Goal: Task Accomplishment & Management: Manage account settings

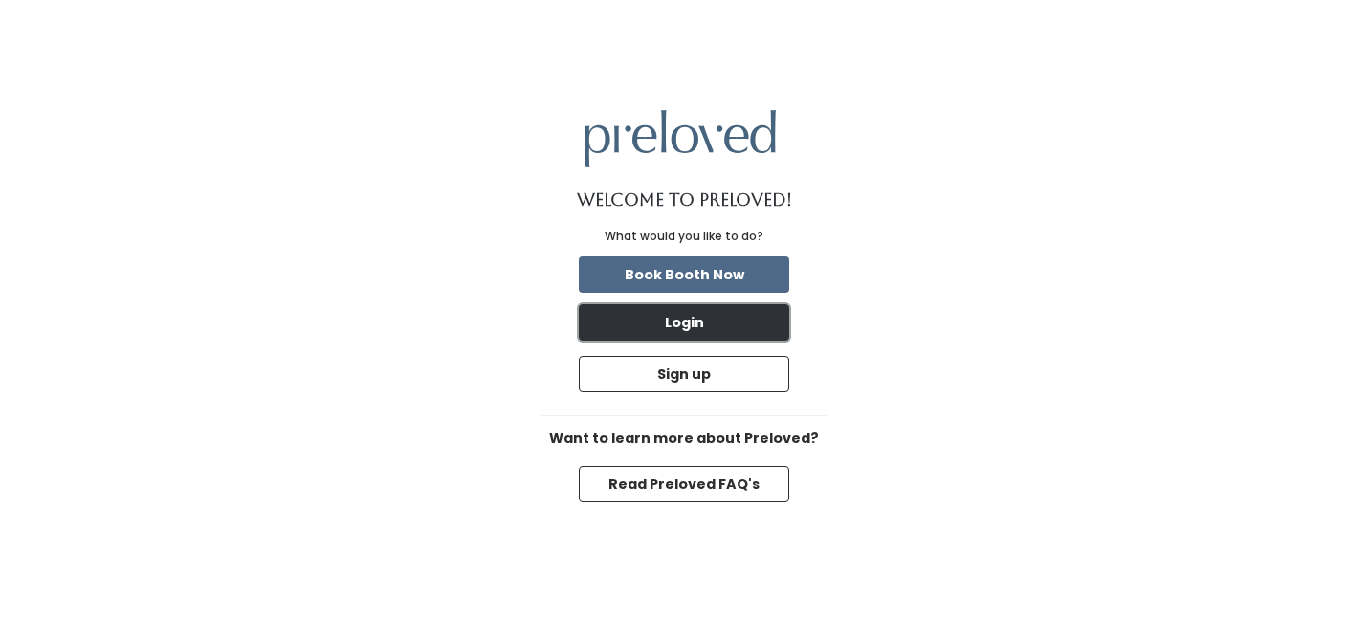
click at [653, 323] on button "Login" at bounding box center [684, 322] width 210 height 36
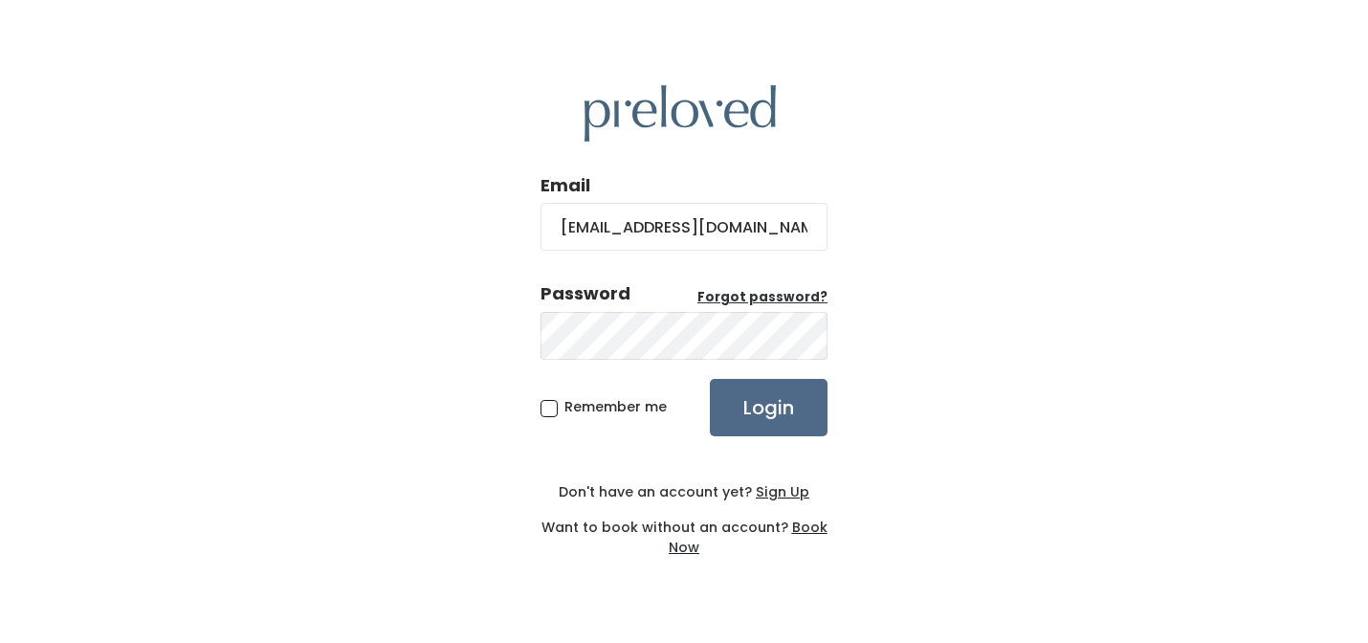
type input "juliemaxwell2@gmail.com"
click at [791, 412] on input "Login" at bounding box center [769, 407] width 118 height 57
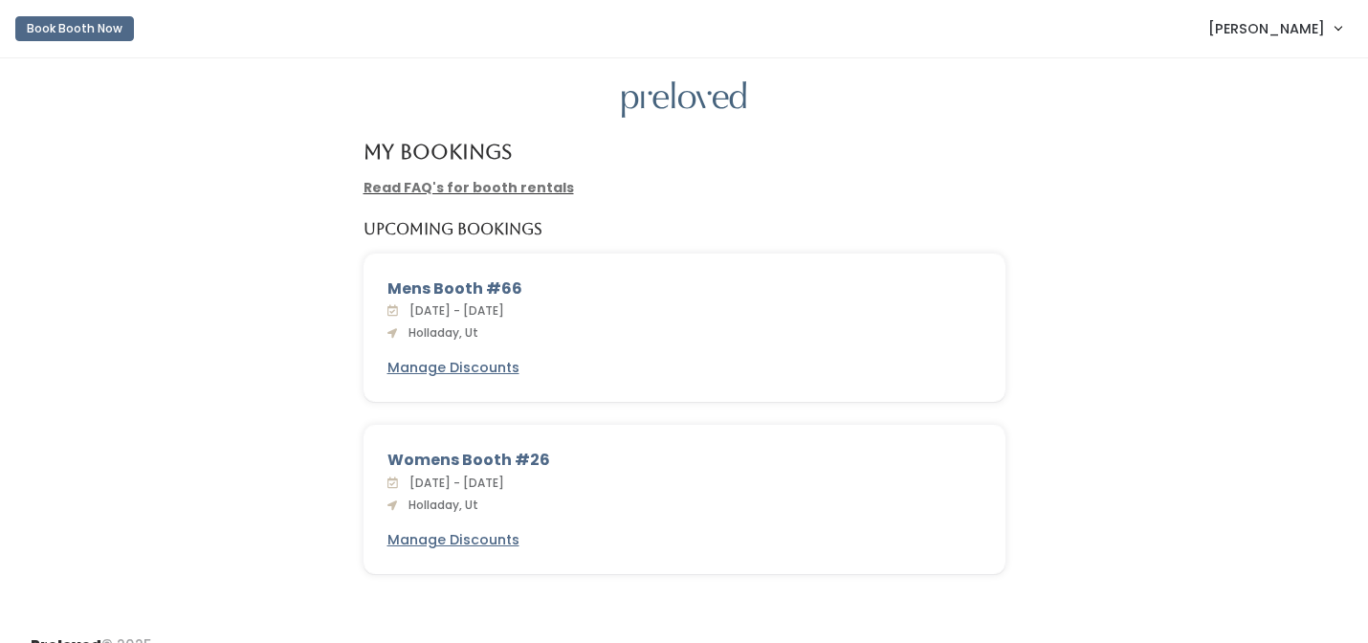
click at [473, 186] on link "Read FAQ's for booth rentals" at bounding box center [469, 187] width 210 height 19
click at [457, 542] on u "Manage Discounts" at bounding box center [453, 539] width 132 height 19
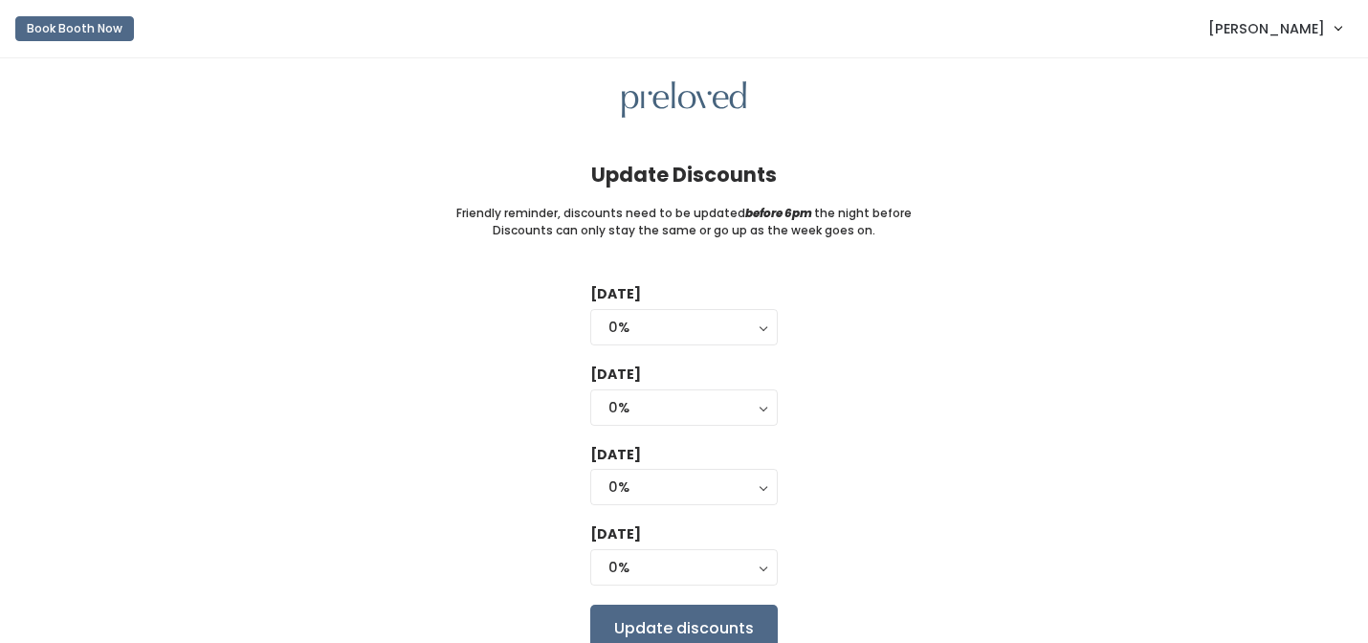
click at [1337, 25] on link "[PERSON_NAME]" at bounding box center [1274, 28] width 171 height 41
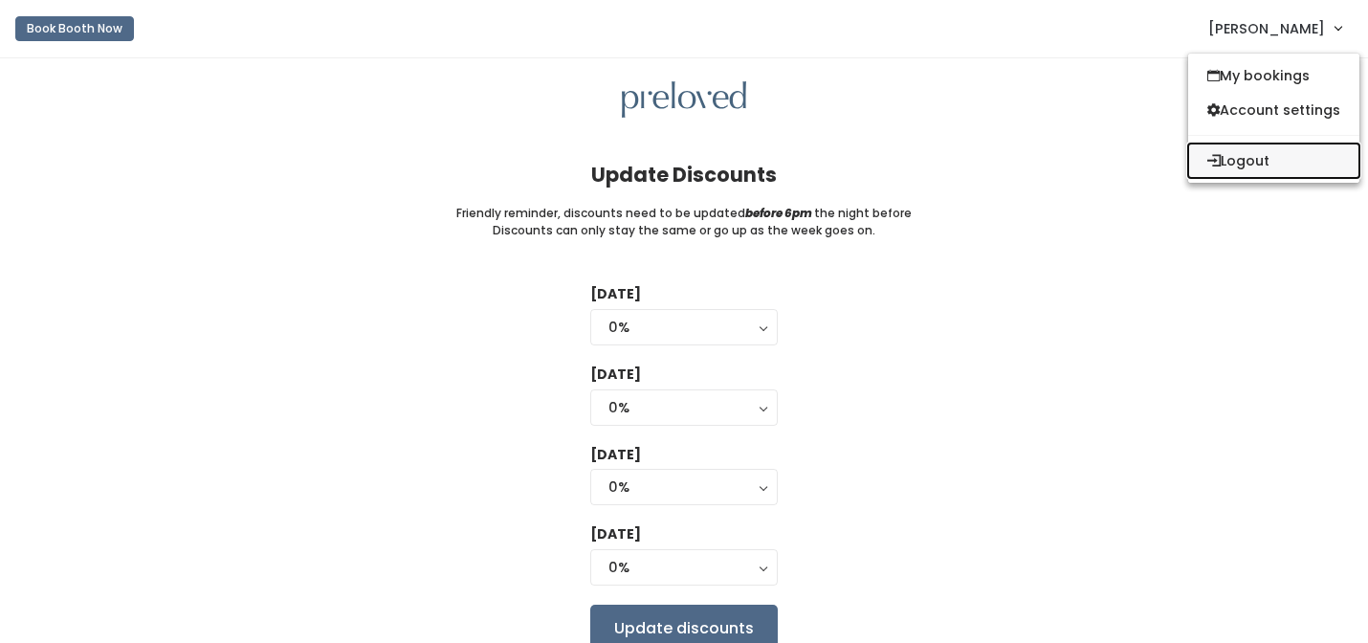
click at [1246, 159] on button "Logout" at bounding box center [1273, 160] width 171 height 34
